Goal: Task Accomplishment & Management: Manage account settings

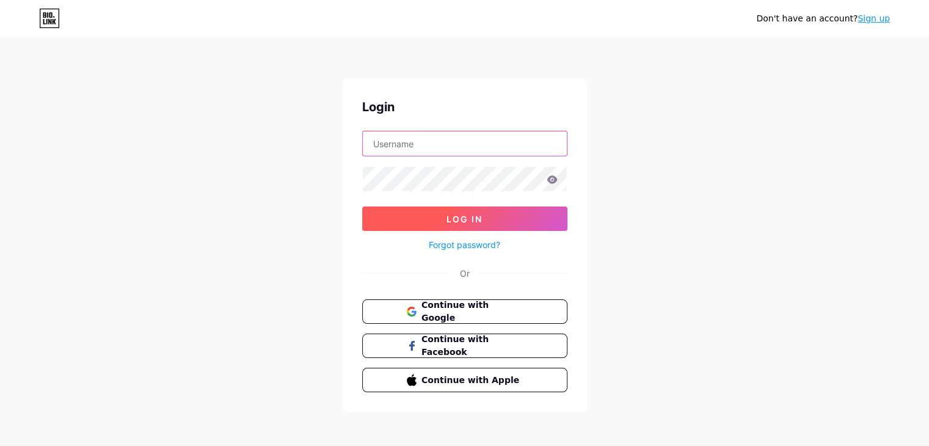
type input "[EMAIL_ADDRESS][DOMAIN_NAME]"
click at [468, 219] on span "Log In" at bounding box center [464, 219] width 36 height 10
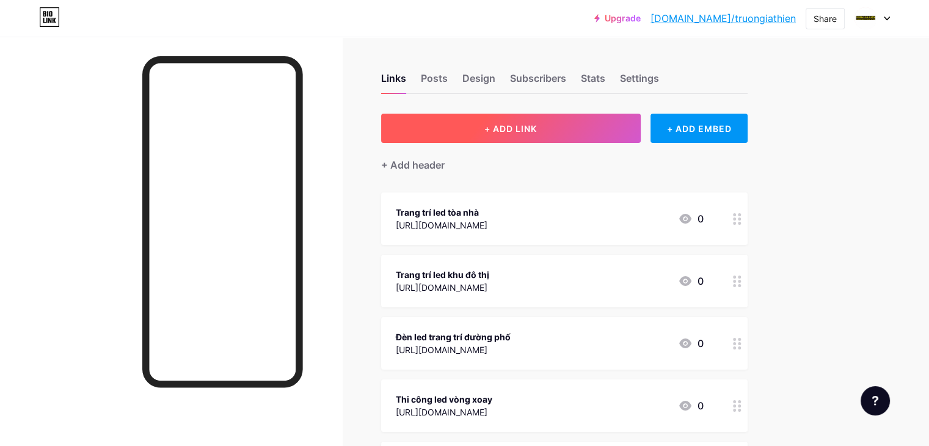
click at [531, 126] on button "+ ADD LINK" at bounding box center [510, 128] width 259 height 29
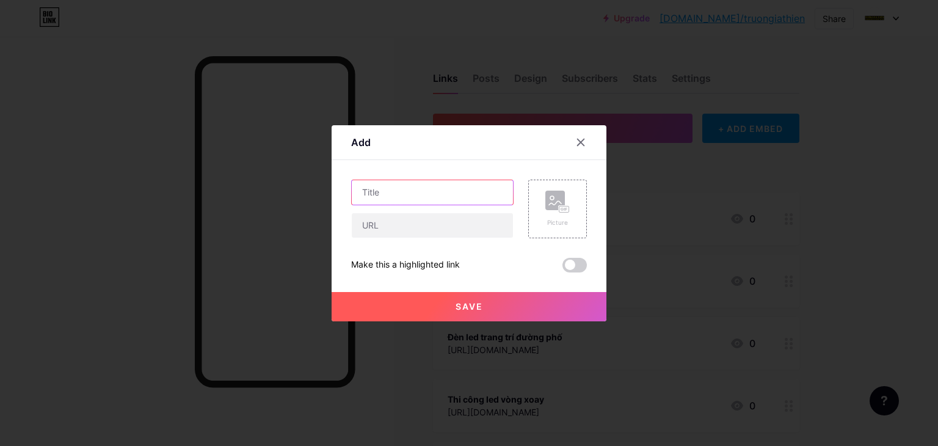
click at [463, 191] on input "text" at bounding box center [432, 192] width 161 height 24
paste input "[URL][DOMAIN_NAME]"
type input "[URL][DOMAIN_NAME]"
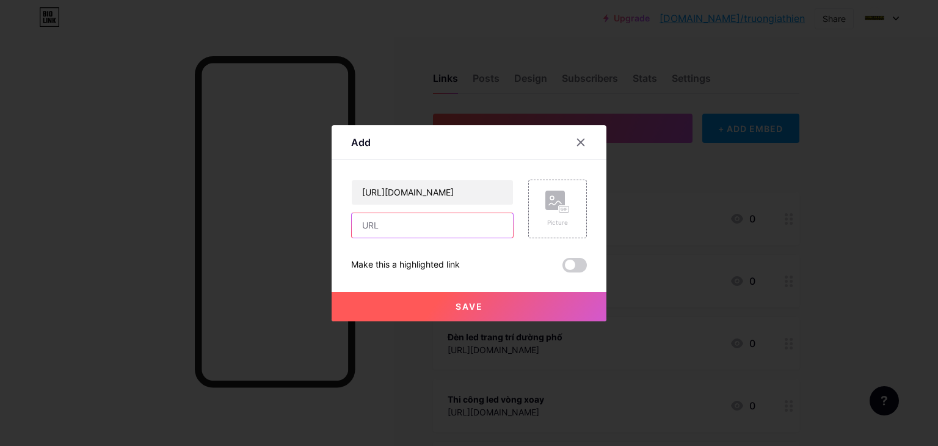
click at [447, 223] on input "text" at bounding box center [432, 225] width 161 height 24
paste input "[URL][DOMAIN_NAME]"
type input "[URL][DOMAIN_NAME]"
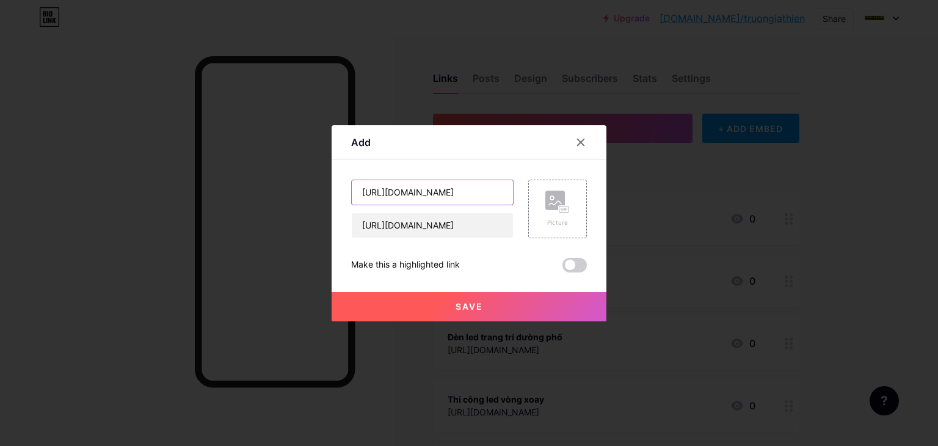
click at [438, 197] on input "[URL][DOMAIN_NAME]" at bounding box center [432, 192] width 161 height 24
paste input "Gia công chữ inox HCM"
type input "Gia công chữ inox HCM"
click at [537, 308] on button "Save" at bounding box center [469, 306] width 275 height 29
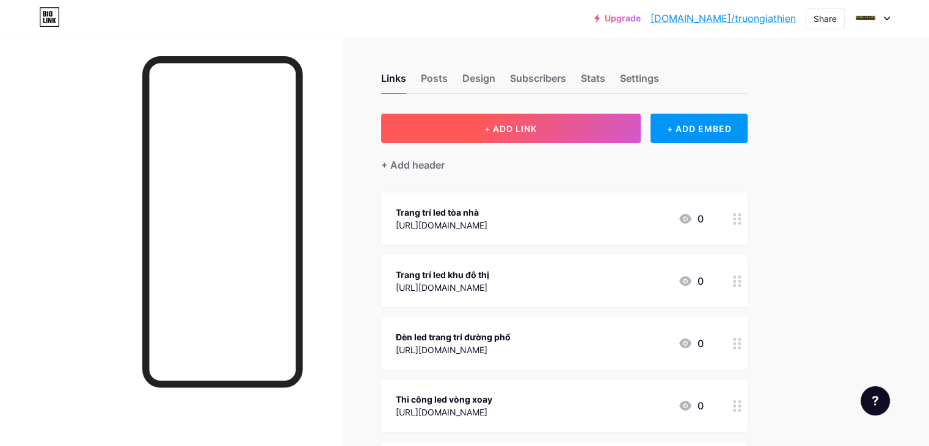
click at [537, 130] on span "+ ADD LINK" at bounding box center [510, 128] width 53 height 10
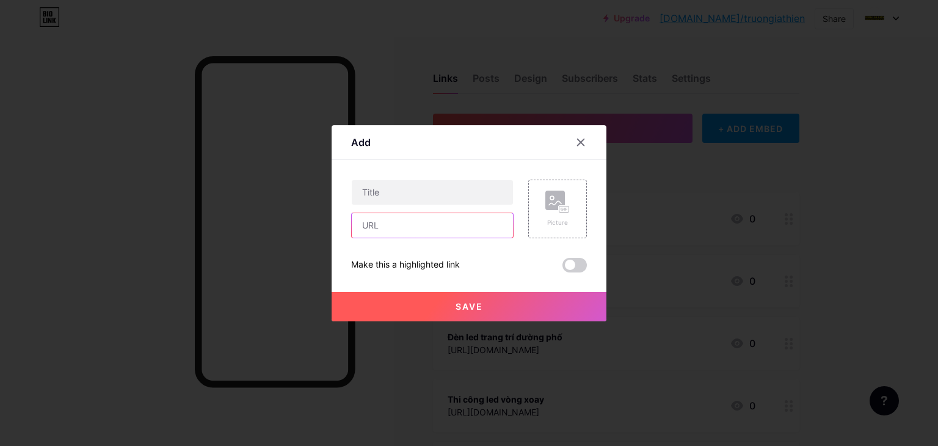
click at [432, 223] on input "text" at bounding box center [432, 225] width 161 height 24
paste input "[URL][DOMAIN_NAME]"
type input "[URL][DOMAIN_NAME]"
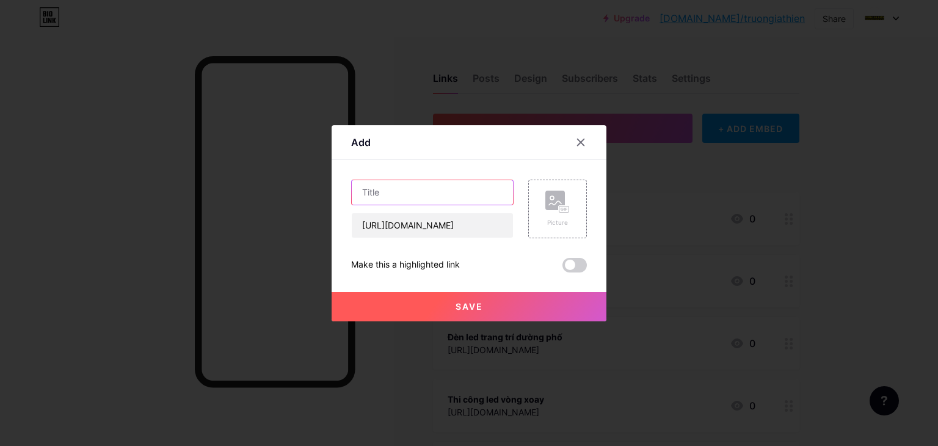
click at [433, 191] on input "text" at bounding box center [432, 192] width 161 height 24
paste input "Gia công chữ inox [GEOGRAPHIC_DATA]"
type input "Gia công chữ inox [GEOGRAPHIC_DATA]"
click at [455, 305] on span "Save" at bounding box center [468, 306] width 27 height 10
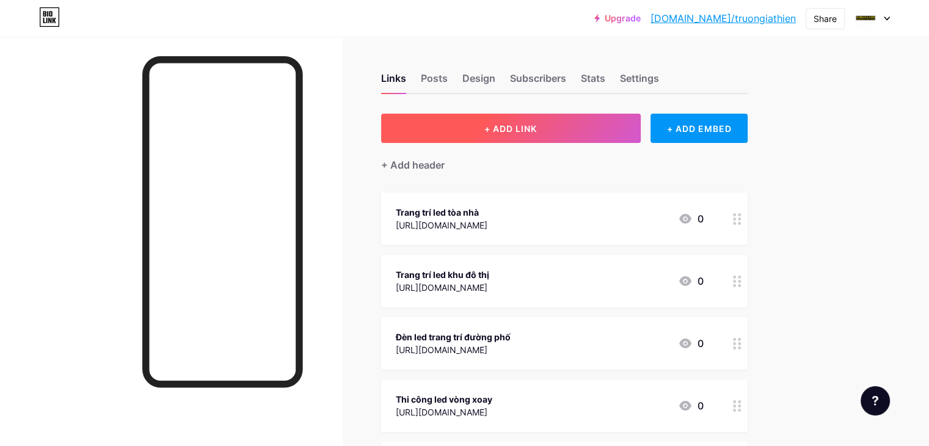
click at [557, 135] on button "+ ADD LINK" at bounding box center [510, 128] width 259 height 29
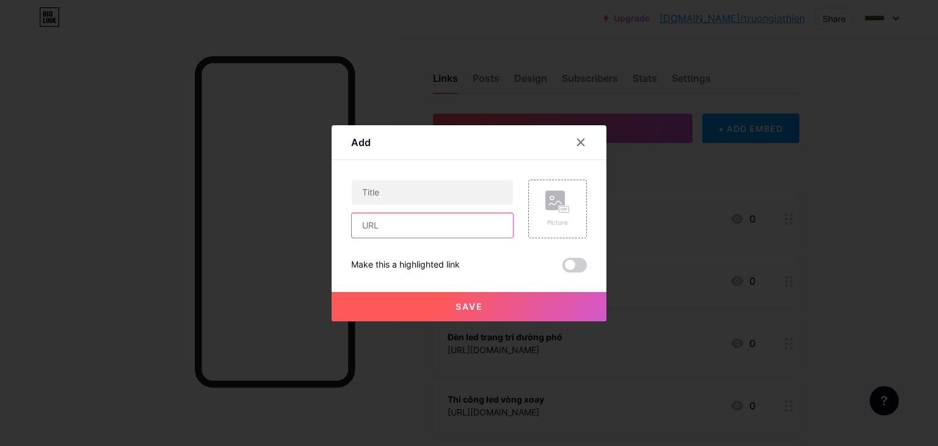
click at [476, 231] on input "text" at bounding box center [432, 225] width 161 height 24
paste input "[URL][DOMAIN_NAME]"
type input "[URL][DOMAIN_NAME]"
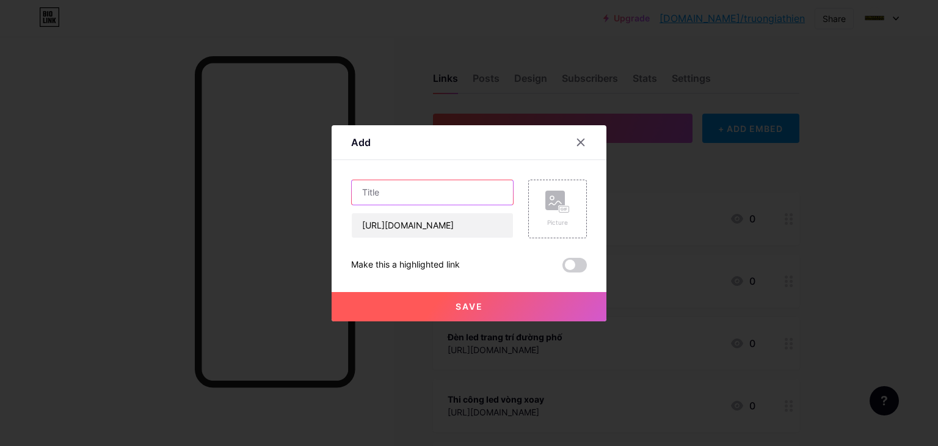
click at [423, 189] on input "text" at bounding box center [432, 192] width 161 height 24
paste input "Cắt laser inox tại HCM"
type input "Cắt laser inox tại HCM"
click at [471, 301] on span "Save" at bounding box center [468, 306] width 27 height 10
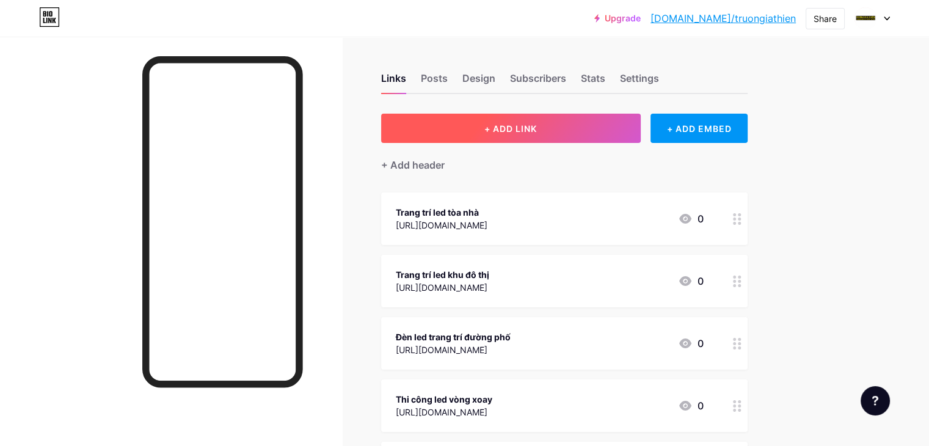
click at [537, 131] on span "+ ADD LINK" at bounding box center [510, 128] width 53 height 10
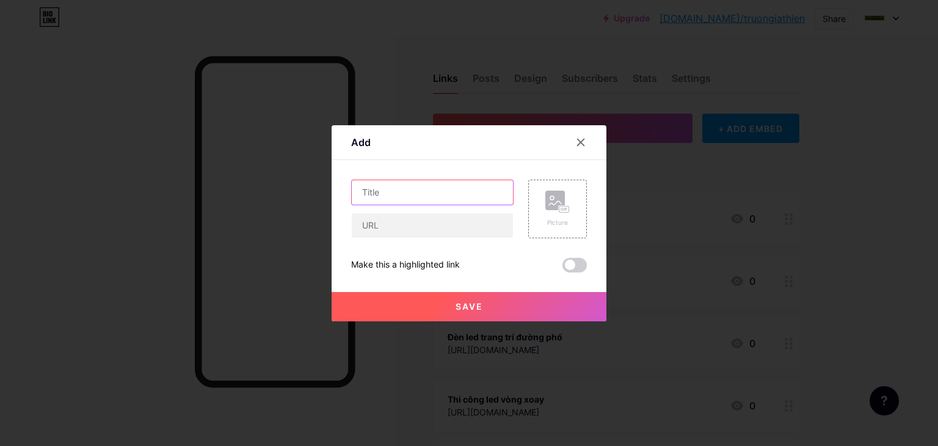
click at [426, 198] on input "text" at bounding box center [432, 192] width 161 height 24
paste input "Cắt laser thép tấm tại [GEOGRAPHIC_DATA]"
type input "Cắt laser thép tấm tại [GEOGRAPHIC_DATA]"
click at [464, 235] on input "text" at bounding box center [432, 225] width 161 height 24
paste input "[URL][DOMAIN_NAME]"
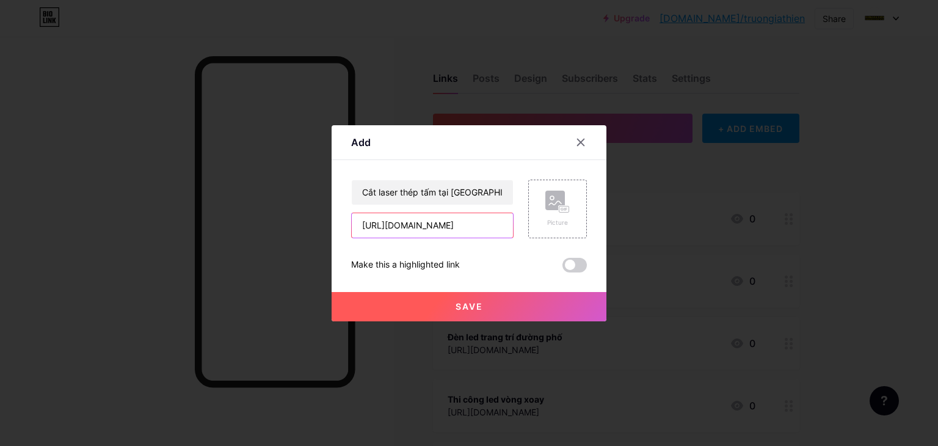
scroll to position [0, 143]
type input "[URL][DOMAIN_NAME]"
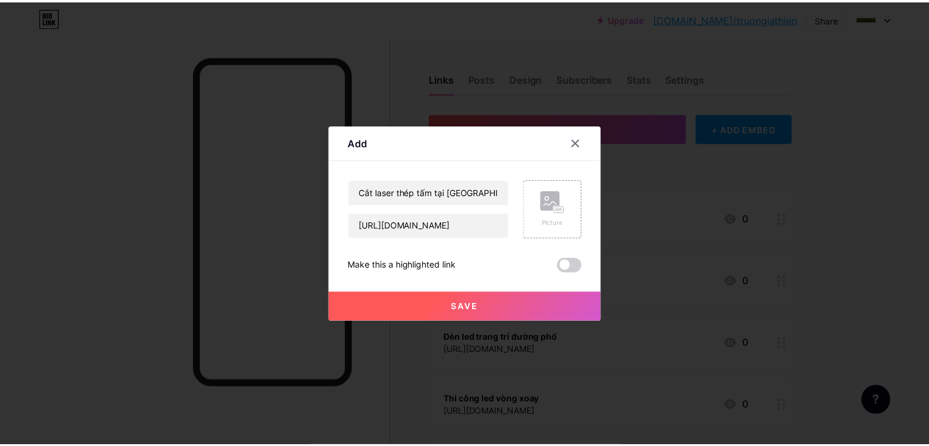
scroll to position [0, 0]
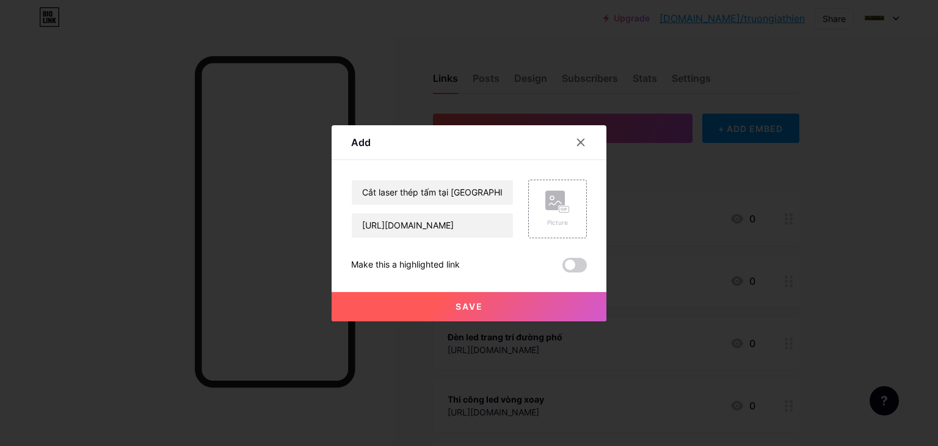
click at [564, 309] on button "Save" at bounding box center [469, 306] width 275 height 29
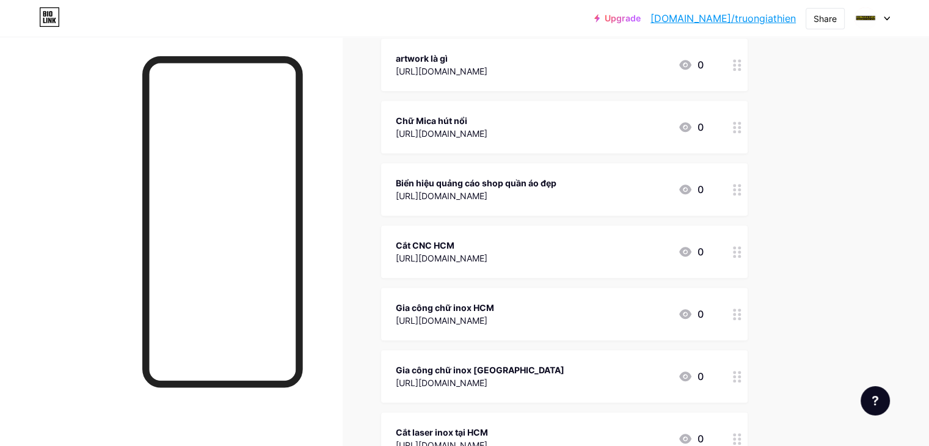
scroll to position [1160, 0]
